Goal: Check status: Check status

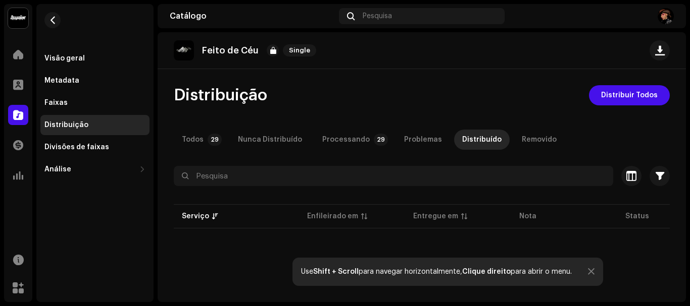
scroll to position [25, 0]
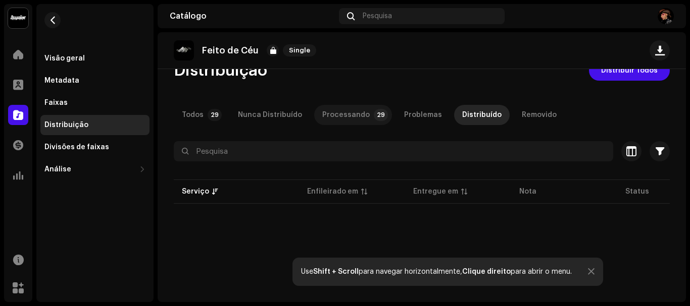
click at [333, 112] on div "Processando" at bounding box center [345, 115] width 47 height 20
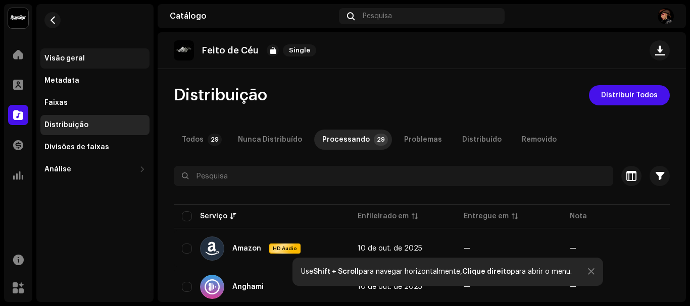
click at [75, 56] on div "Visão geral" at bounding box center [64, 59] width 40 height 8
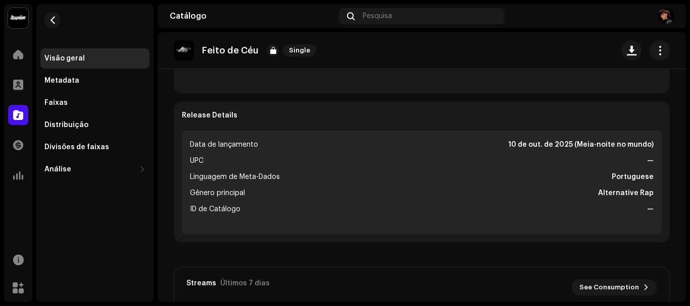
scroll to position [358, 0]
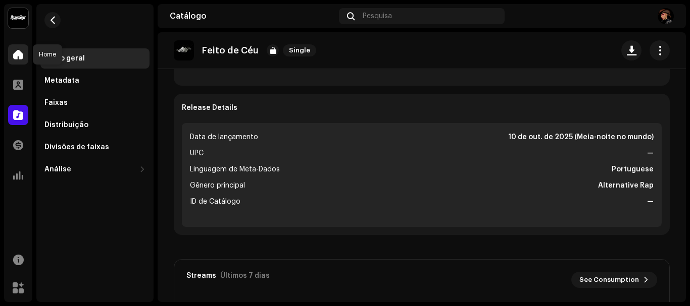
click at [24, 59] on div at bounding box center [18, 54] width 20 height 20
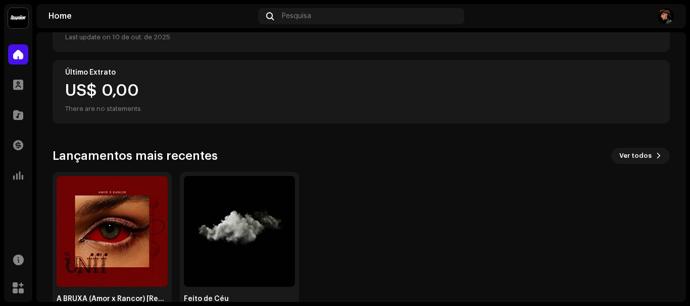
scroll to position [192, 0]
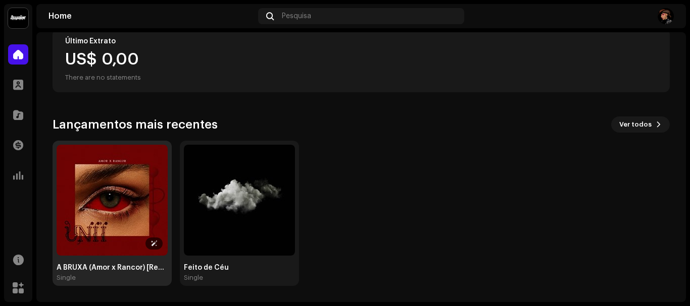
click at [100, 208] on img at bounding box center [112, 200] width 111 height 111
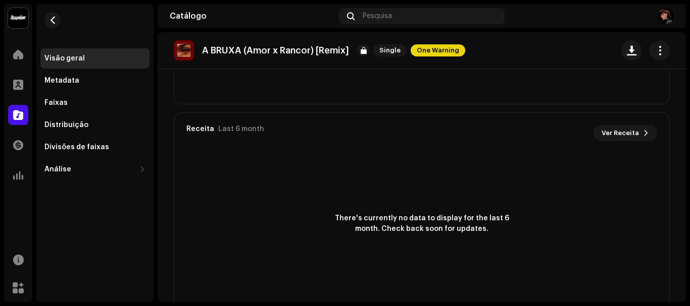
scroll to position [744, 0]
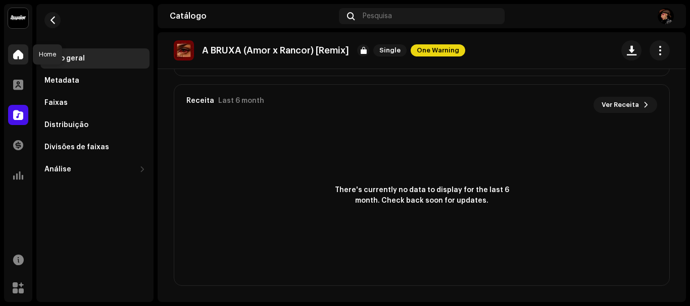
click at [19, 56] on span at bounding box center [18, 54] width 10 height 8
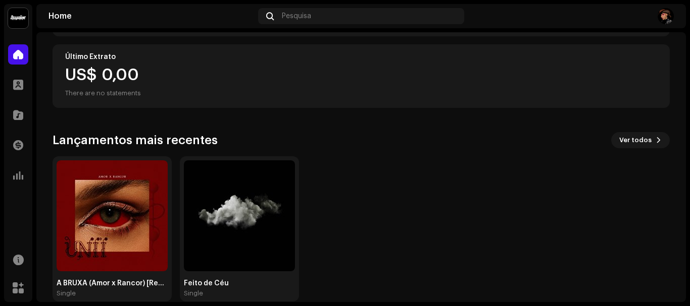
scroll to position [192, 0]
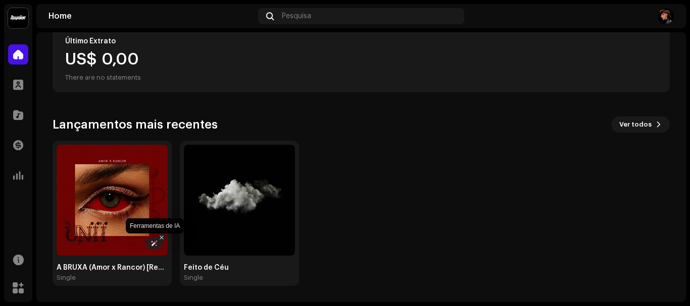
click at [152, 247] on icon at bounding box center [153, 243] width 7 height 7
click at [151, 245] on icon at bounding box center [153, 243] width 7 height 7
click at [336, 177] on div "A BRUXA (Amor x Rancor) [Remix] Single Feito de Céu Single" at bounding box center [356, 213] width 617 height 145
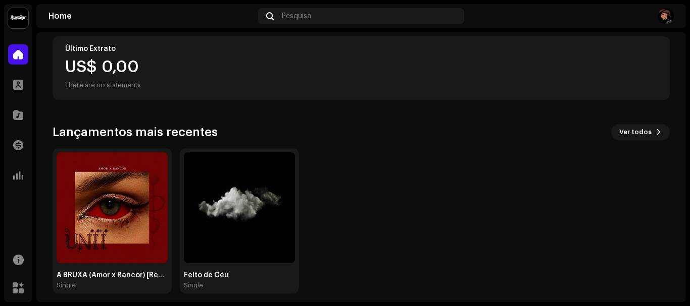
scroll to position [192, 0]
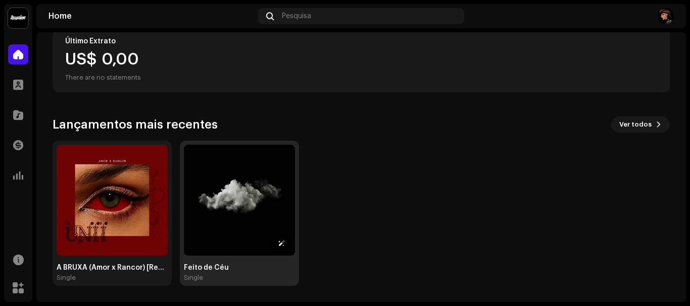
click at [271, 215] on img at bounding box center [239, 200] width 111 height 111
